Goal: Task Accomplishment & Management: Use online tool/utility

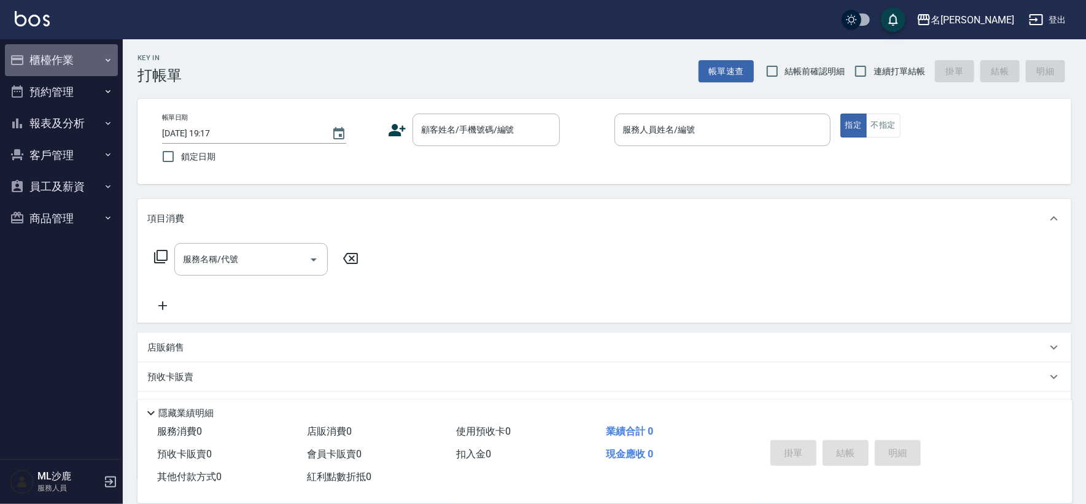
click at [72, 61] on button "櫃檯作業" at bounding box center [61, 60] width 113 height 32
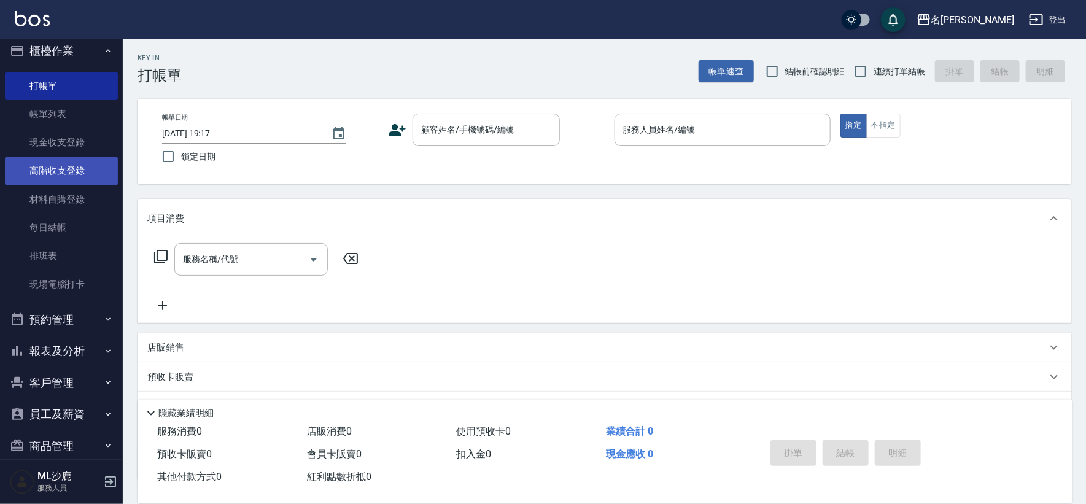
scroll to position [26, 0]
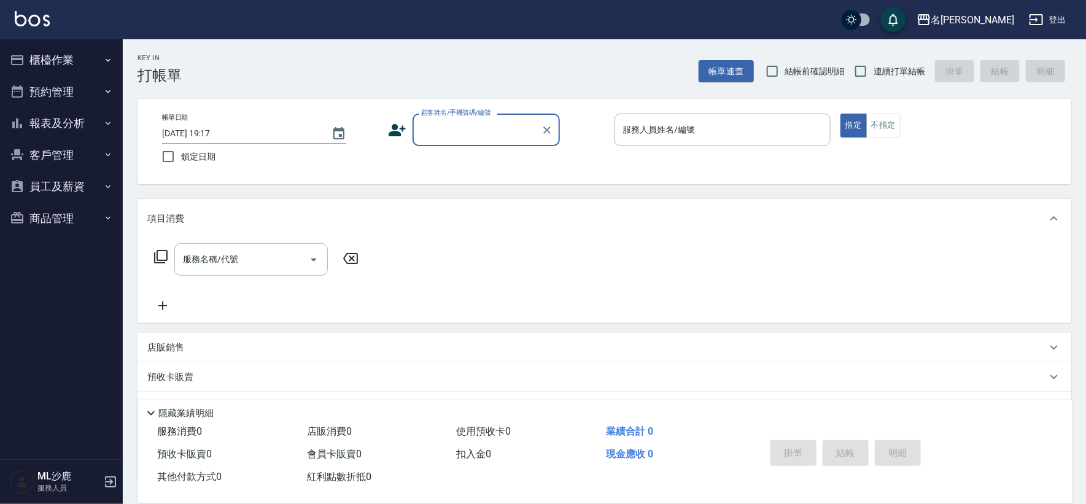
drag, startPoint x: 130, startPoint y: 14, endPoint x: 79, endPoint y: 352, distance: 342.6
click at [77, 379] on nav "櫃檯作業 打帳單 帳單列表 現金收支登錄 高階收支登錄 材料自購登錄 每日結帳 排班表 現場電腦打卡 預約管理 預約管理 單日預約紀錄 單週預約紀錄 報表及分…" at bounding box center [61, 249] width 123 height 420
click at [97, 154] on button "客戶管理" at bounding box center [61, 155] width 113 height 32
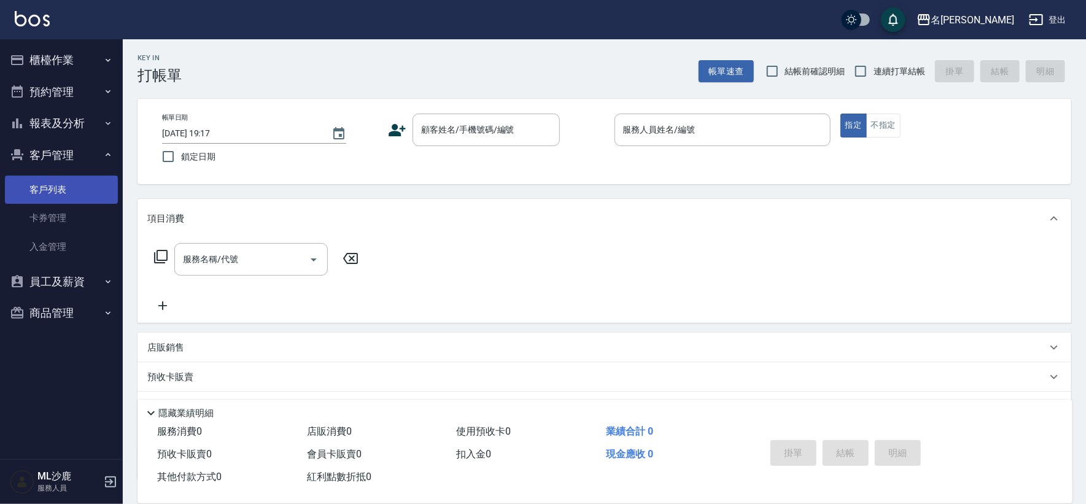
click at [66, 190] on link "客戶列表" at bounding box center [61, 190] width 113 height 28
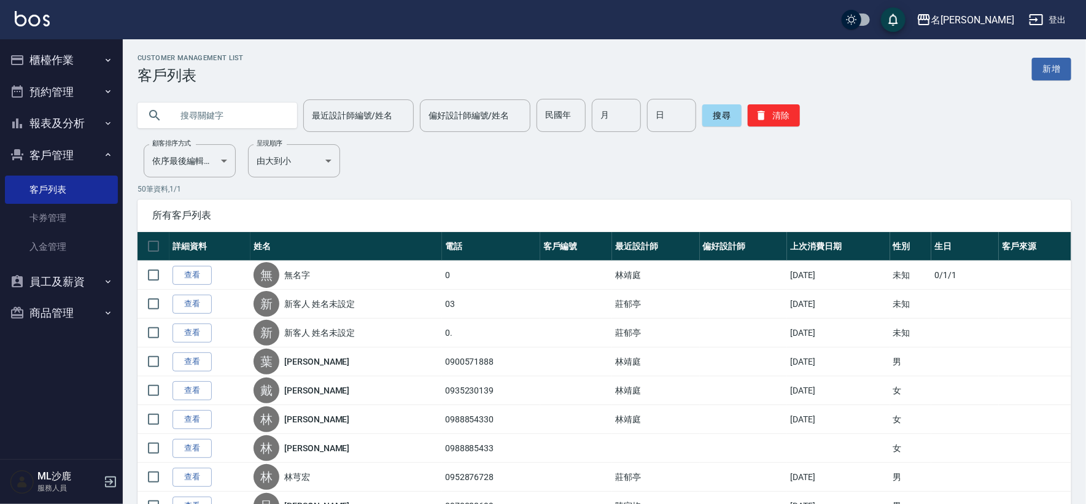
click at [51, 56] on button "櫃檯作業" at bounding box center [61, 60] width 113 height 32
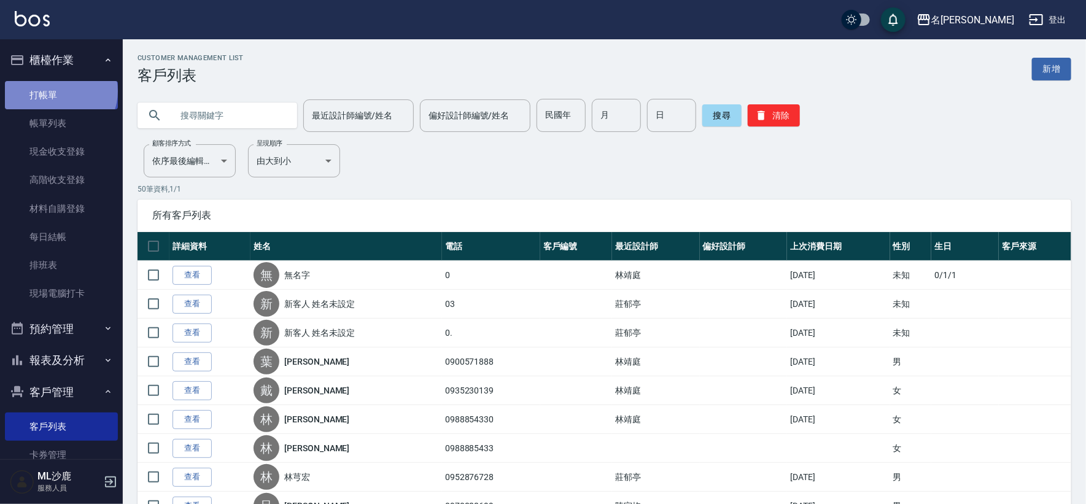
click at [60, 91] on link "打帳單" at bounding box center [61, 95] width 113 height 28
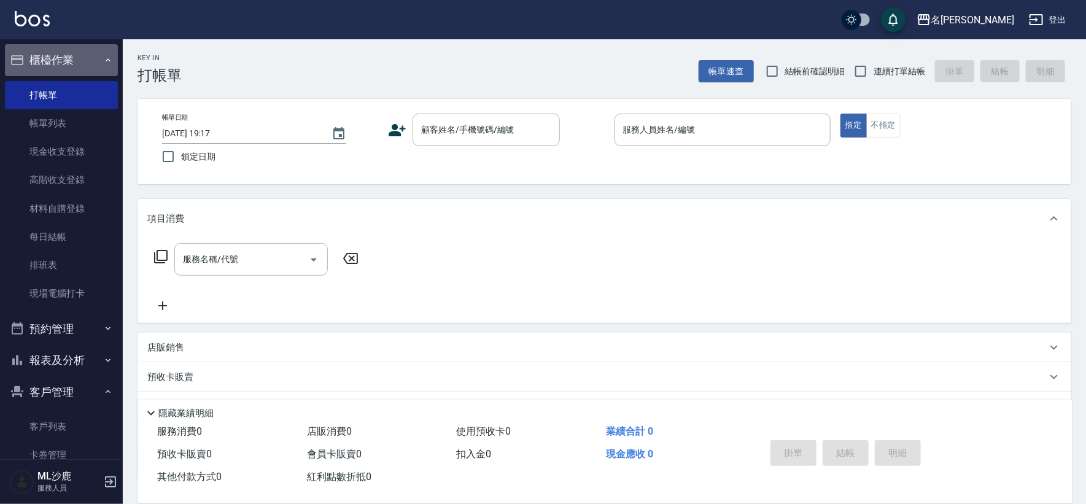
click at [93, 71] on button "櫃檯作業" at bounding box center [61, 60] width 113 height 32
